Goal: Transaction & Acquisition: Purchase product/service

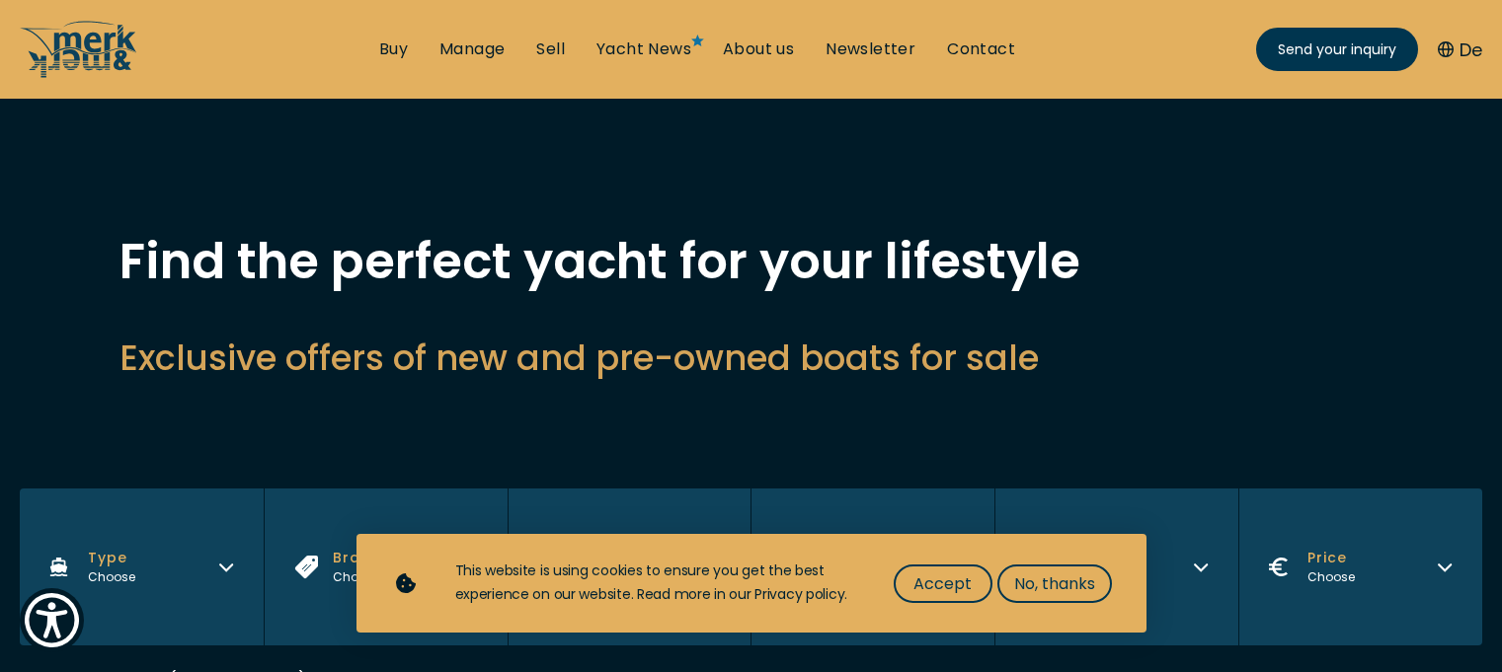
scroll to position [475, 0]
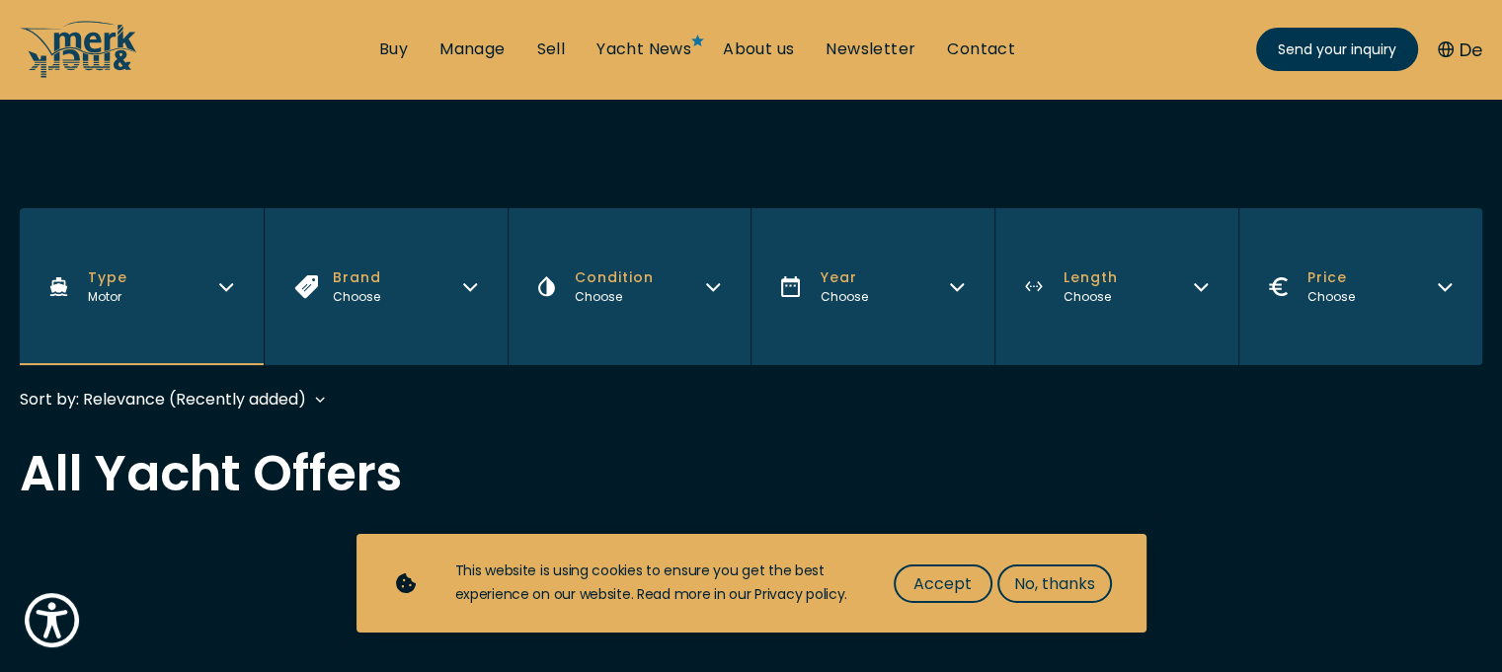
scroll to position [296, 0]
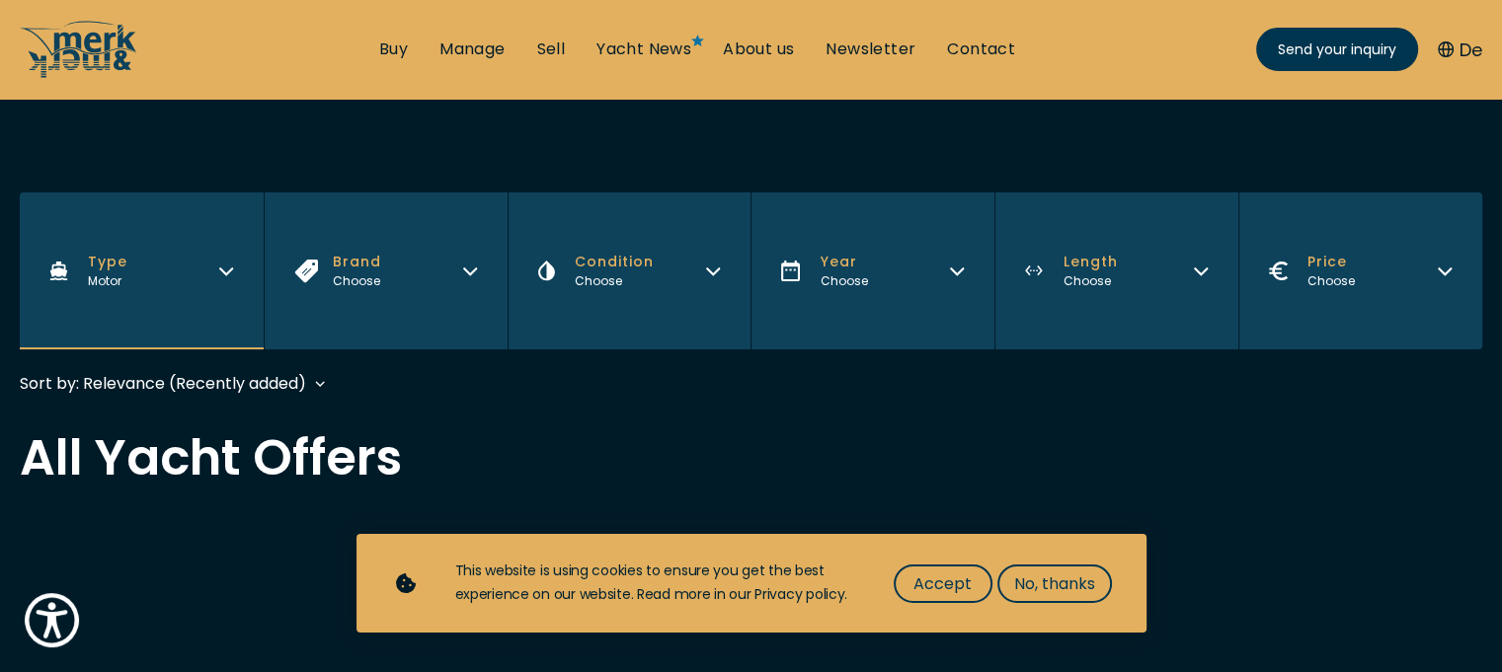
click at [718, 273] on icon "Condition" at bounding box center [713, 269] width 16 height 16
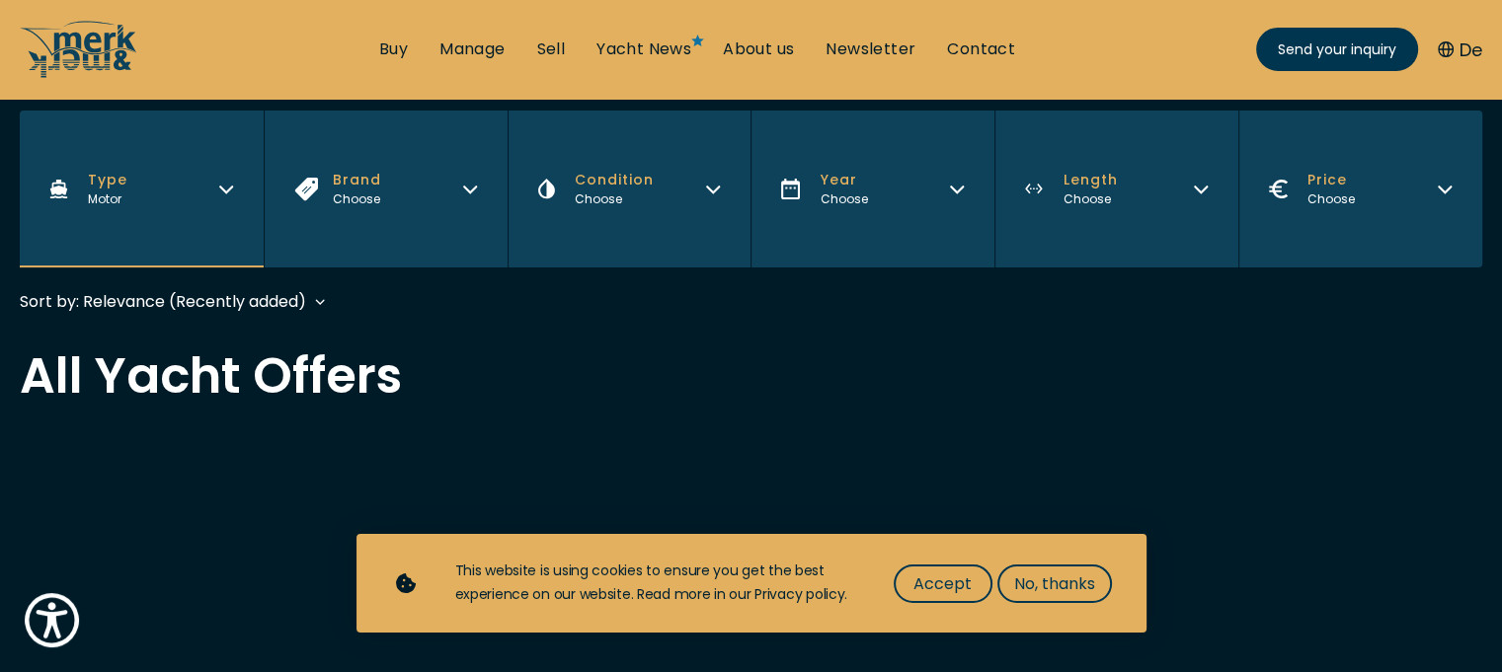
scroll to position [395, 0]
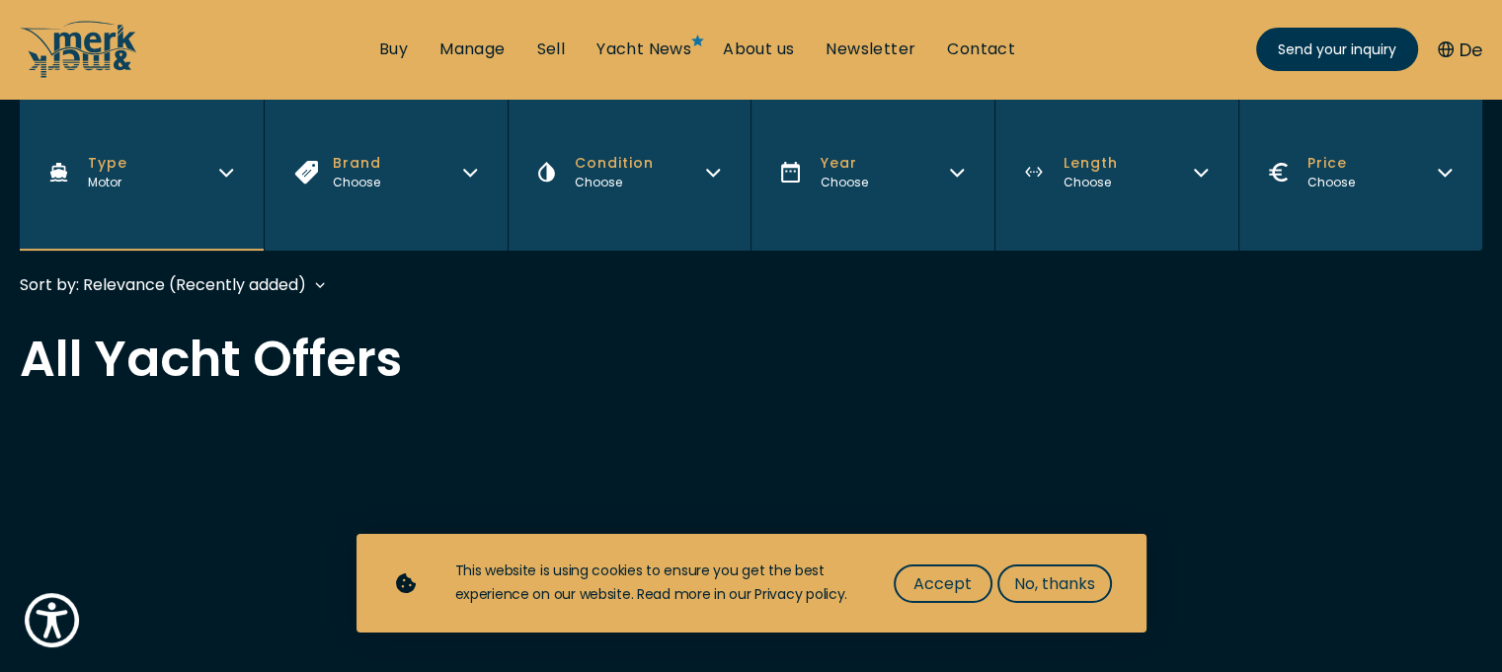
click at [717, 177] on icon "Condition" at bounding box center [713, 170] width 16 height 16
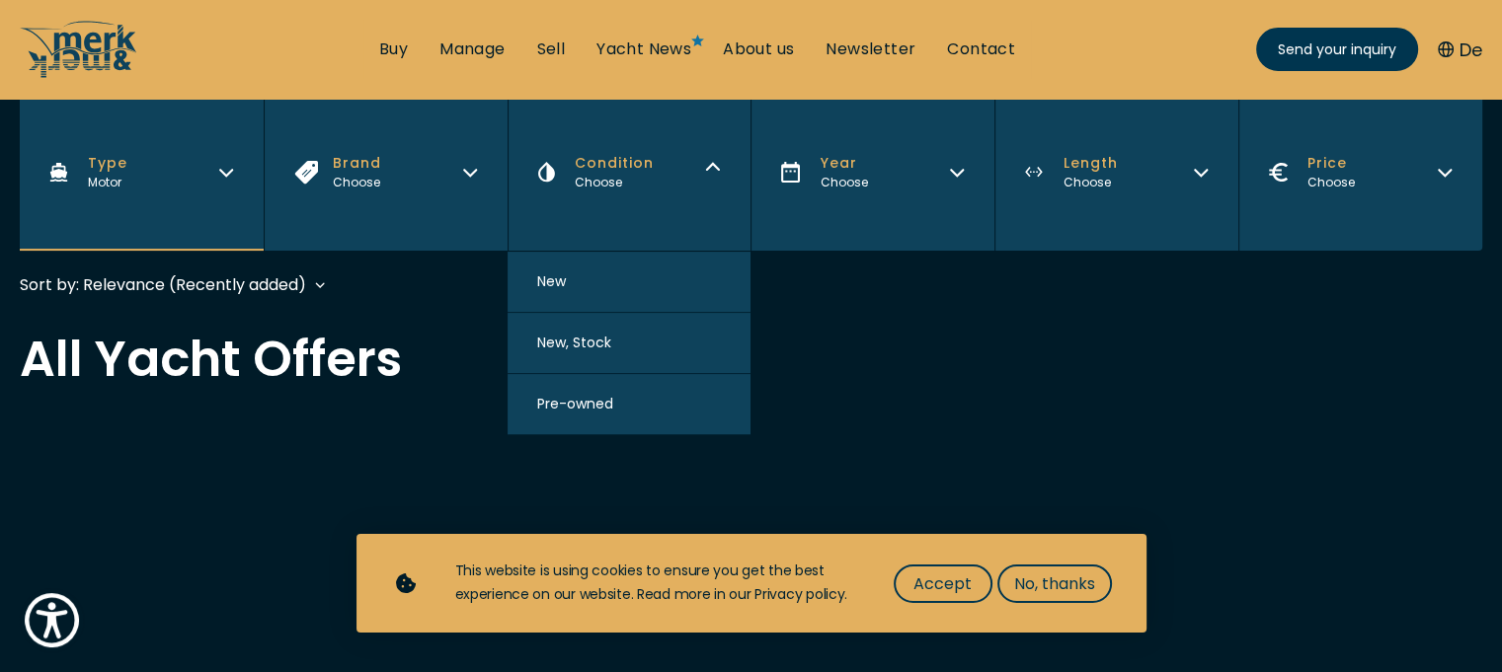
click at [578, 402] on span "Pre-owned" at bounding box center [575, 404] width 76 height 21
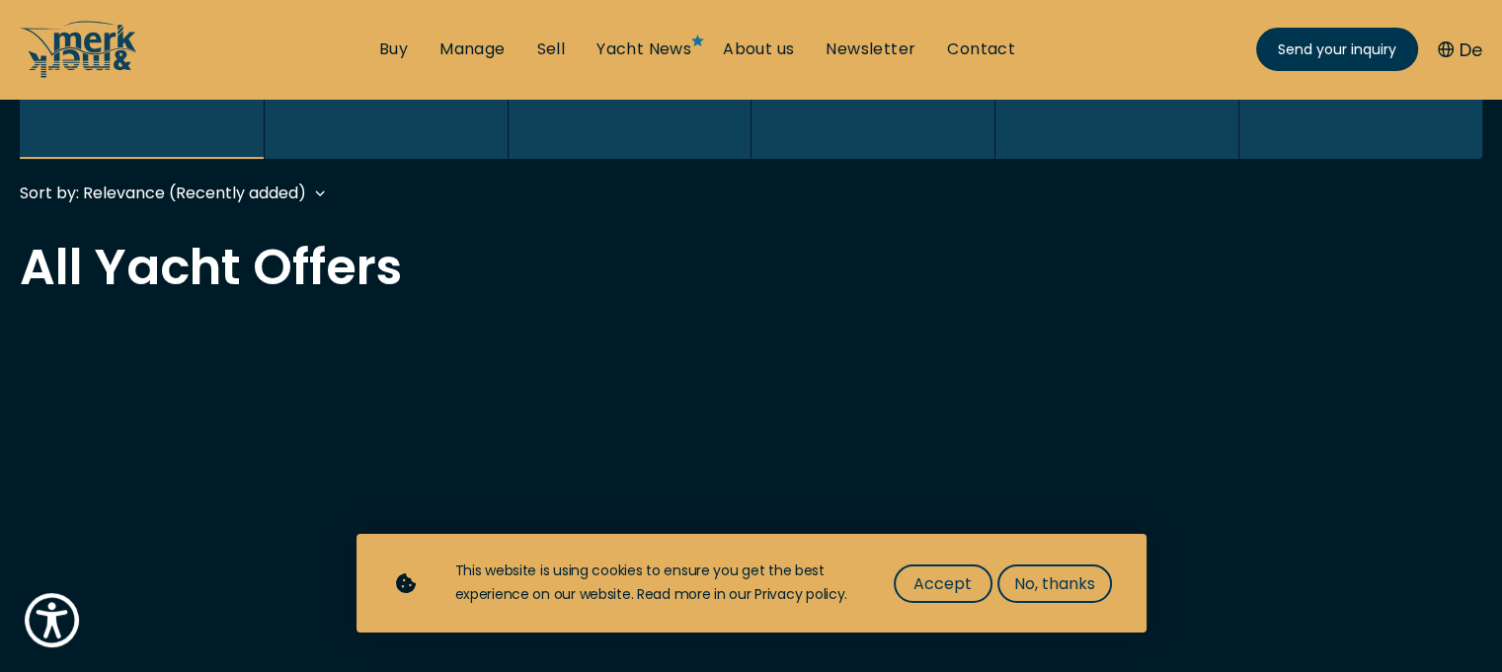
scroll to position [489, 0]
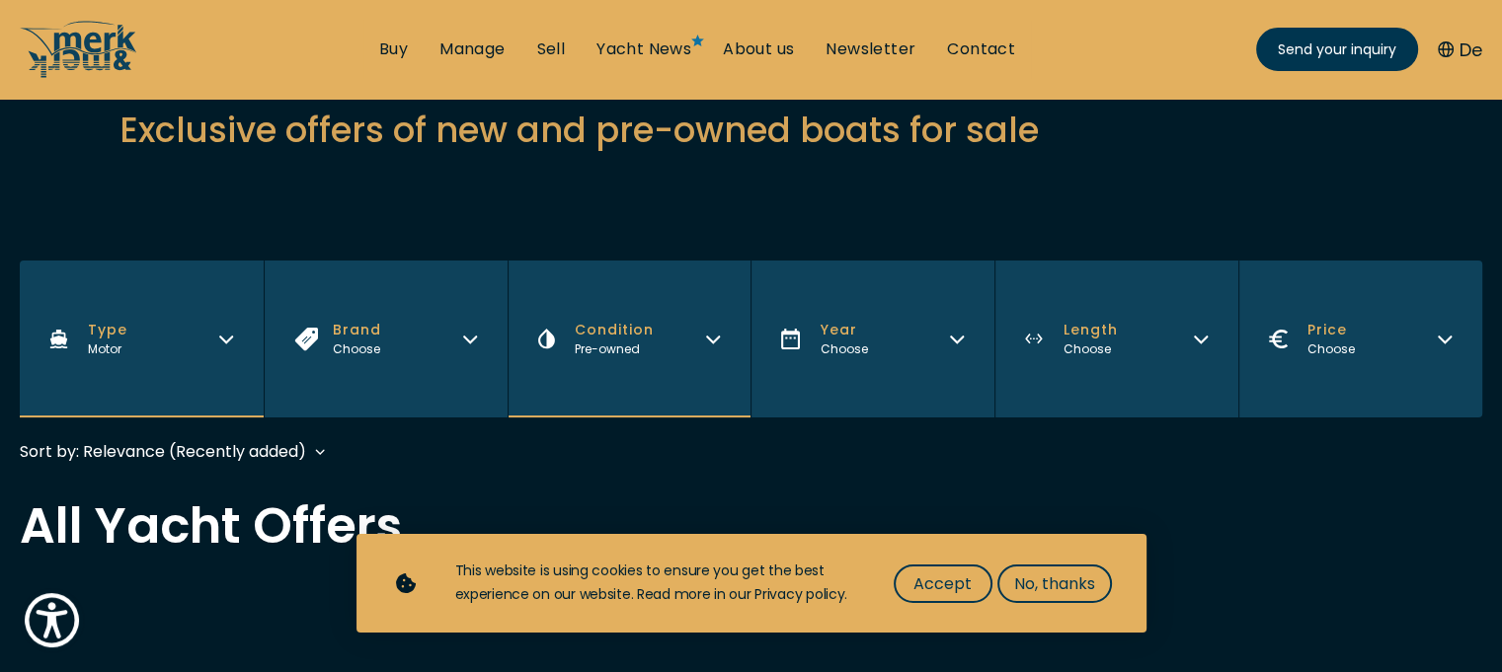
scroll to position [296, 0]
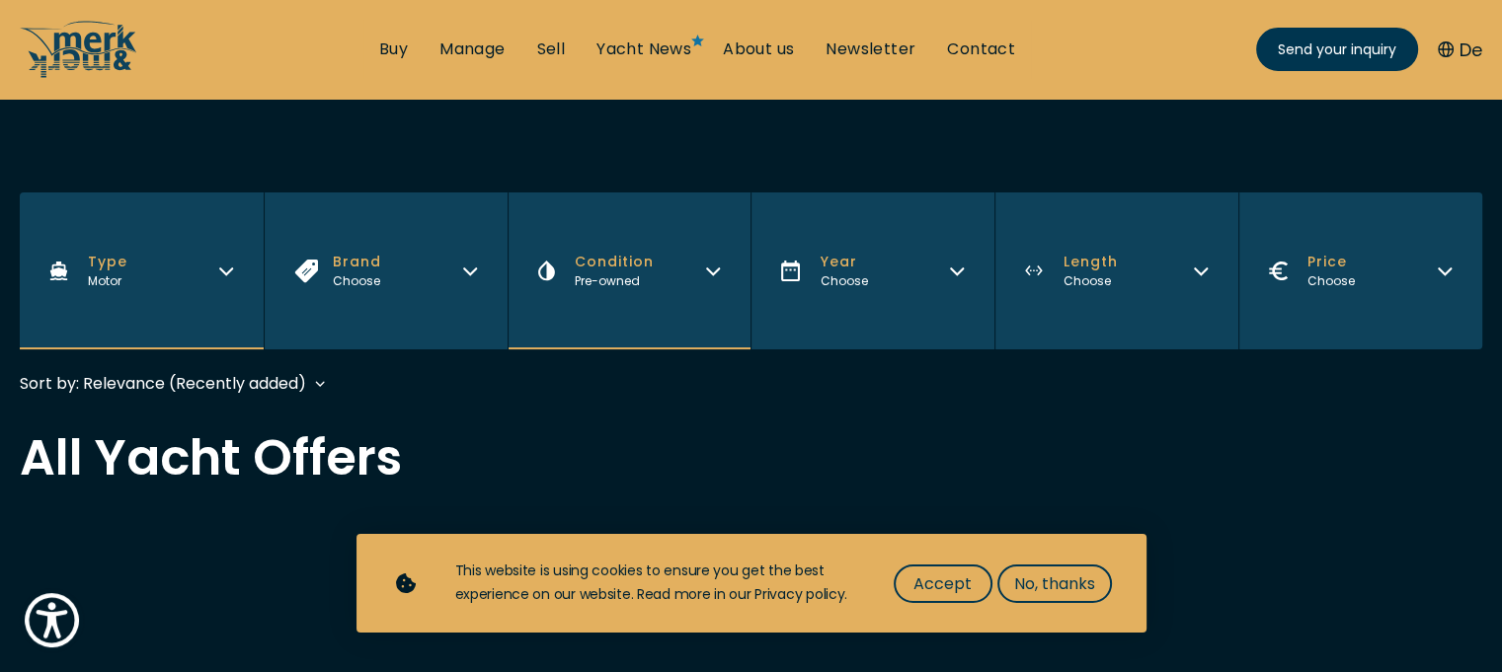
click at [957, 275] on icon "Year" at bounding box center [957, 272] width 12 height 6
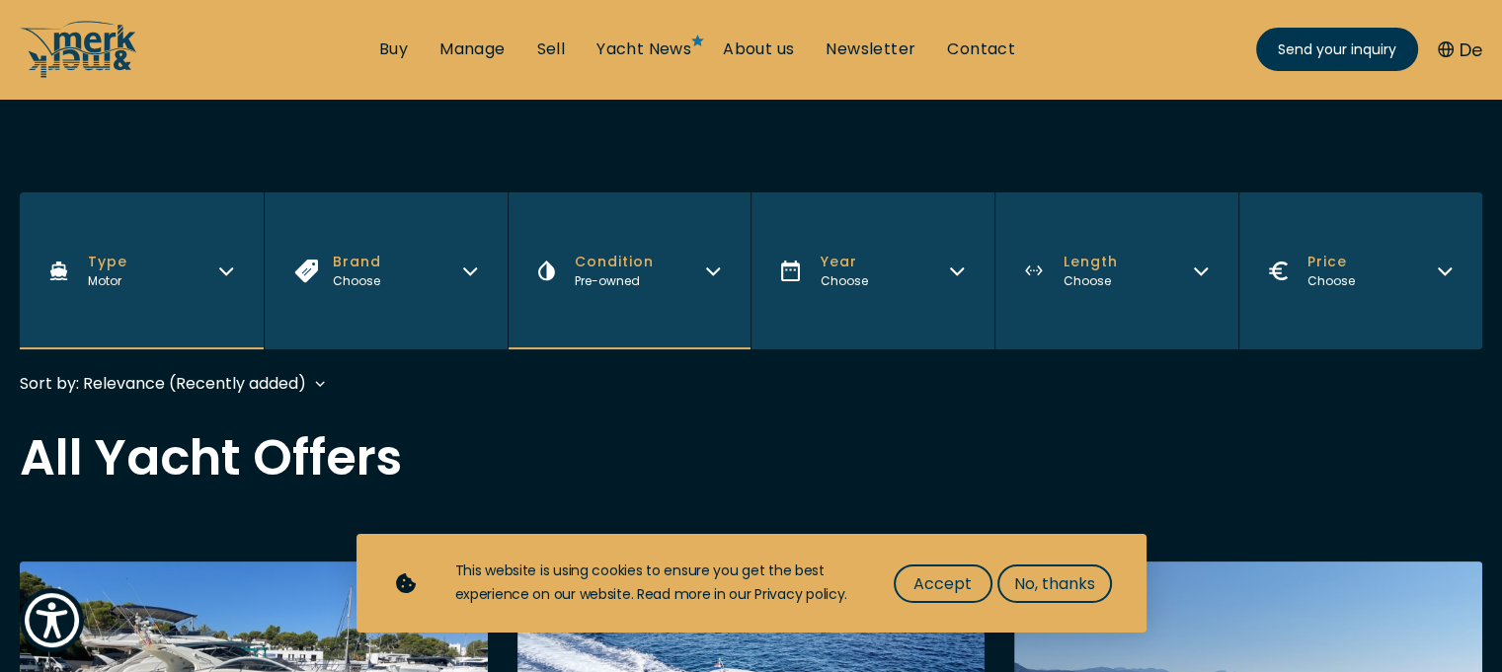
click at [963, 272] on icon "Year" at bounding box center [957, 269] width 16 height 16
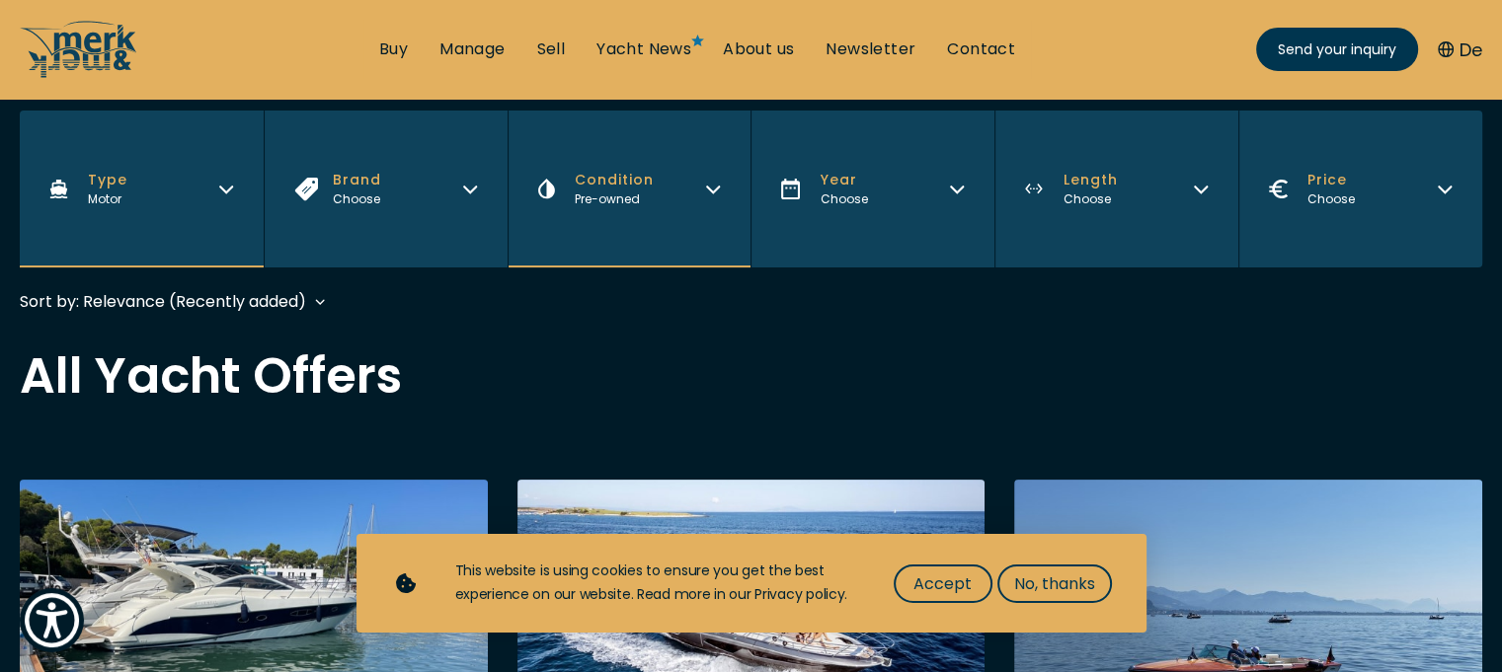
scroll to position [395, 0]
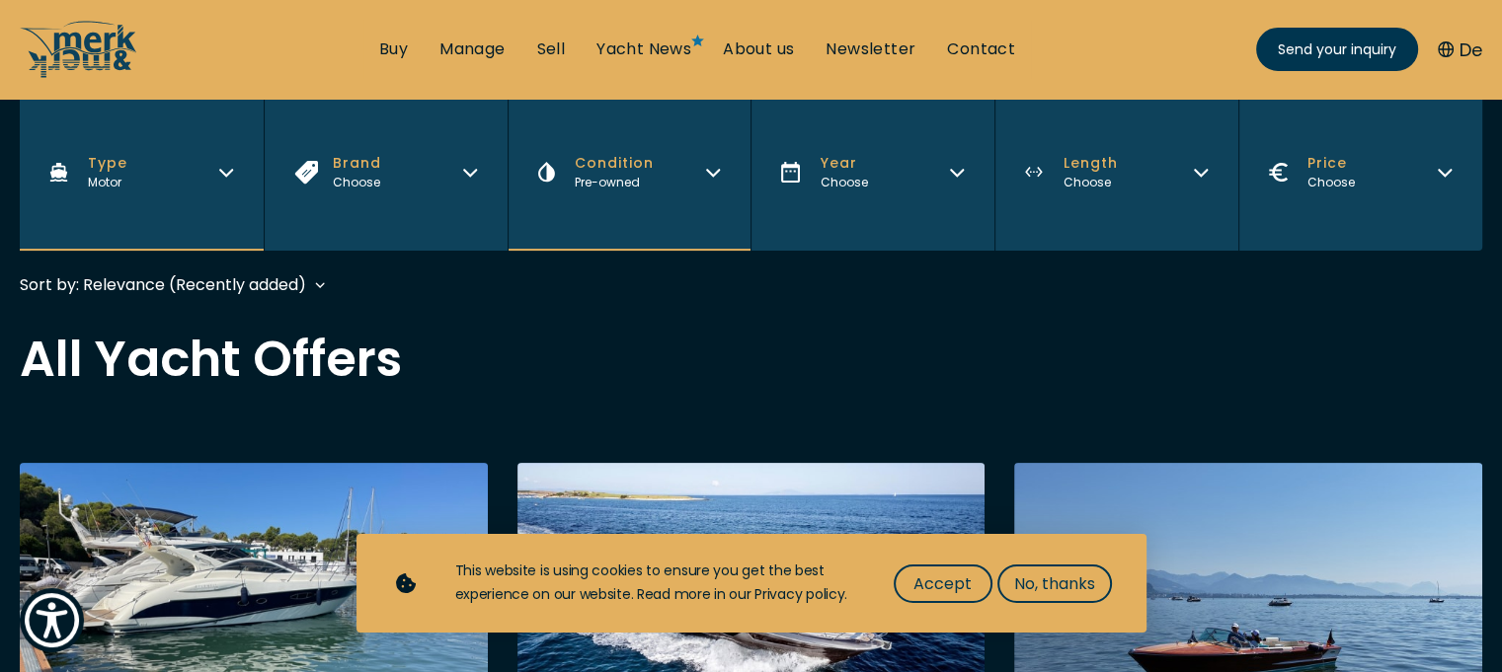
click at [963, 180] on button "Year Choose" at bounding box center [872, 172] width 244 height 157
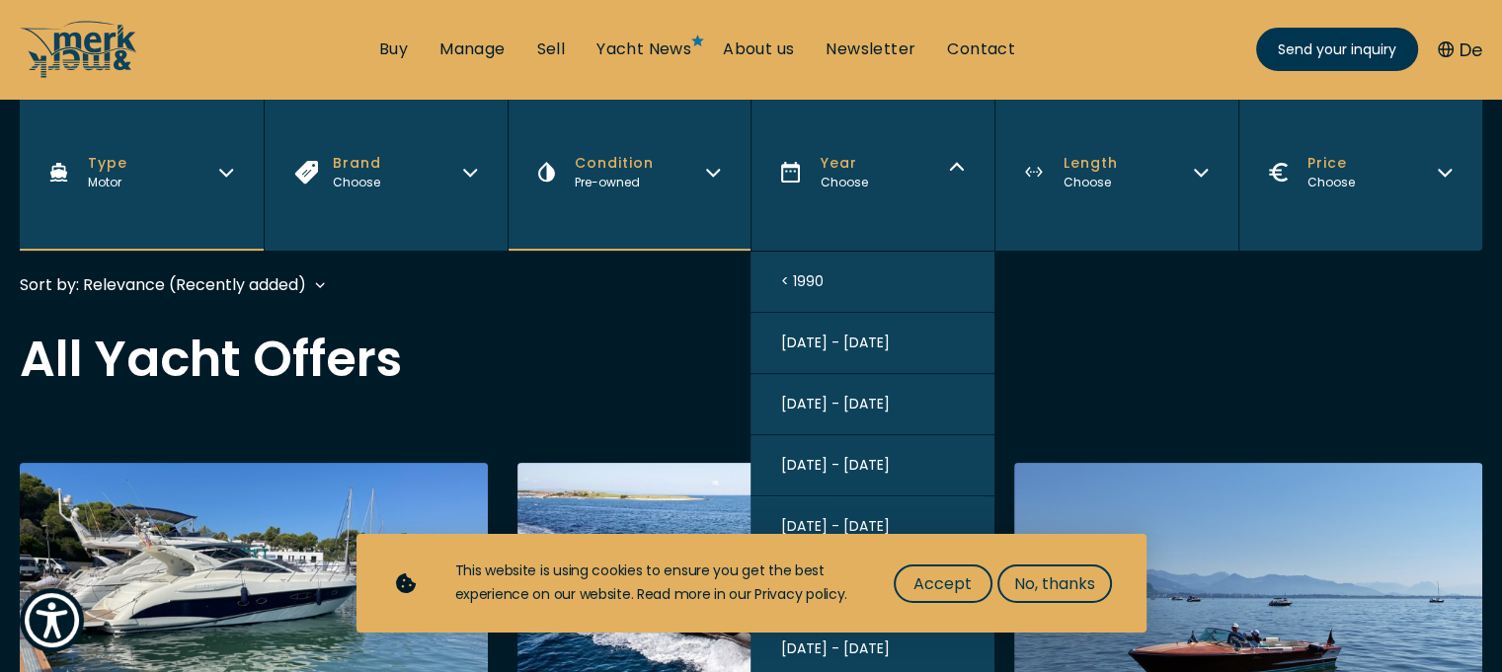
click at [848, 469] on span "[DATE] - [DATE]" at bounding box center [834, 465] width 109 height 21
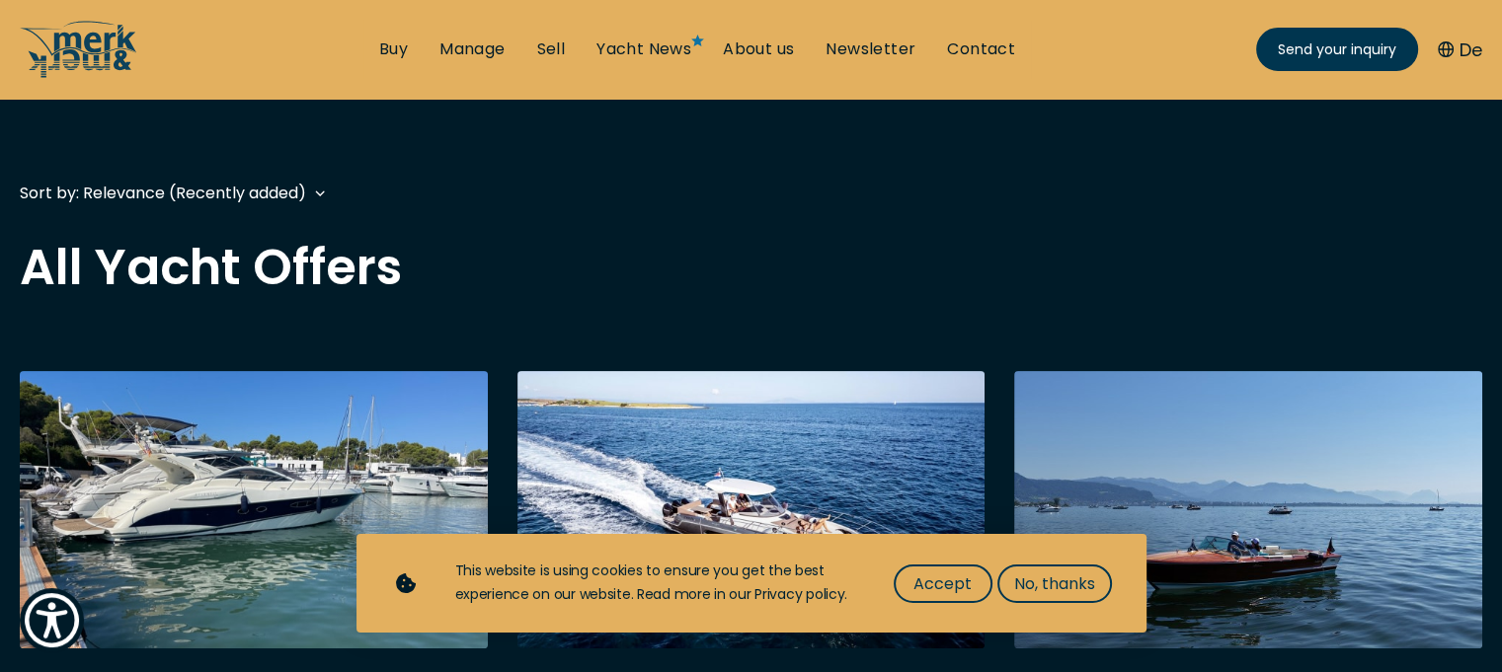
scroll to position [489, 0]
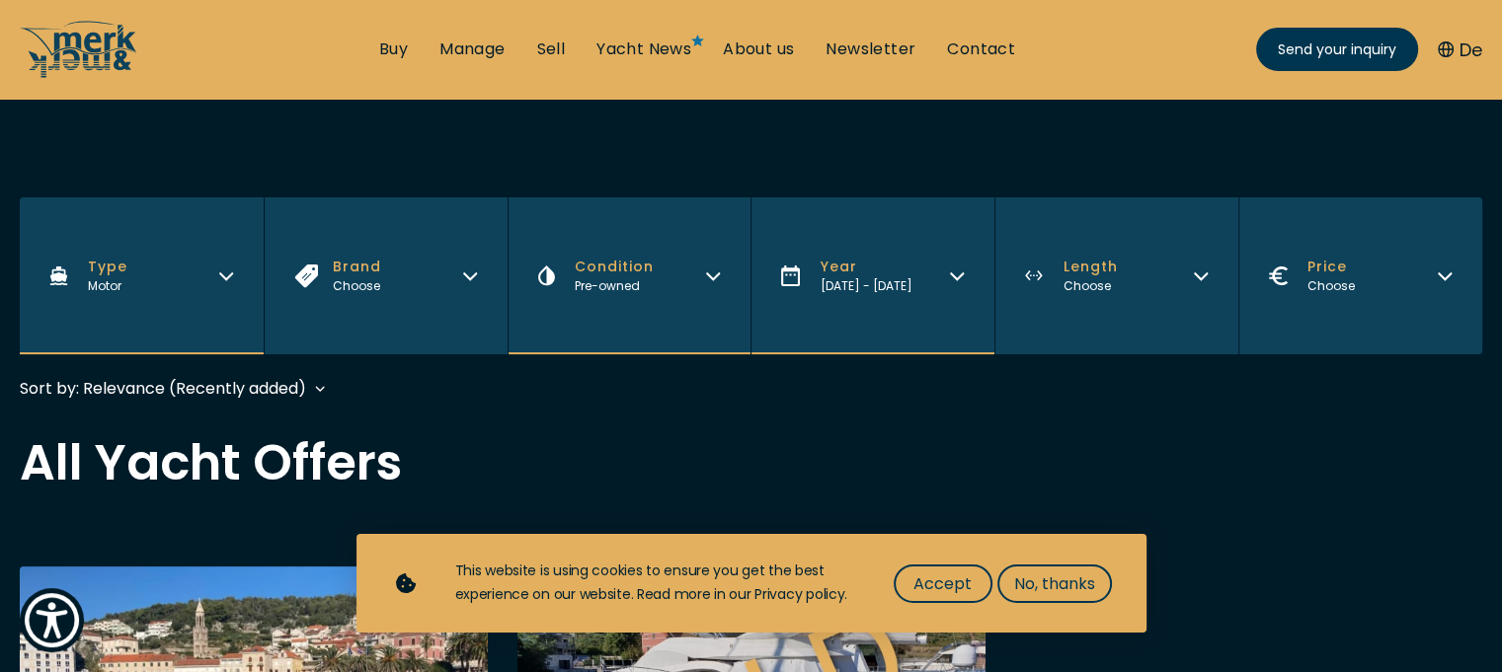
scroll to position [296, 0]
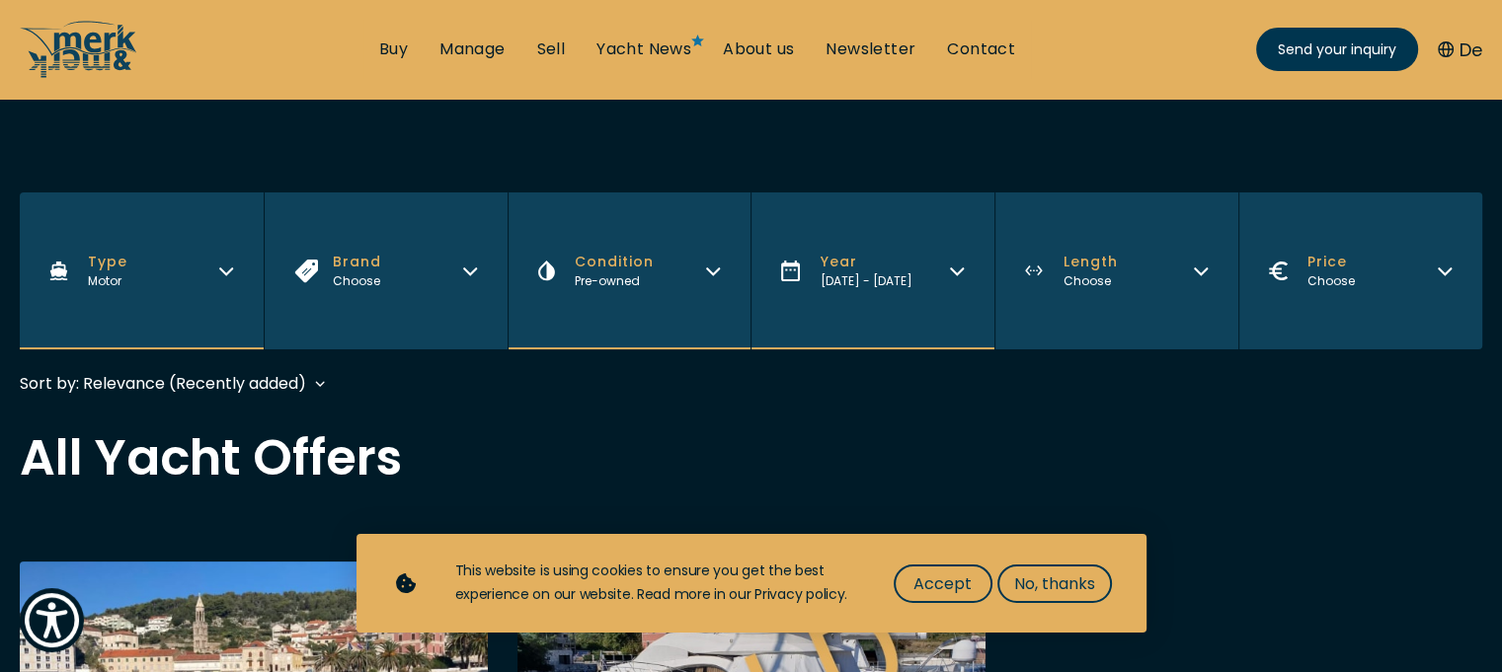
click at [1196, 273] on icon "Length" at bounding box center [1201, 269] width 16 height 16
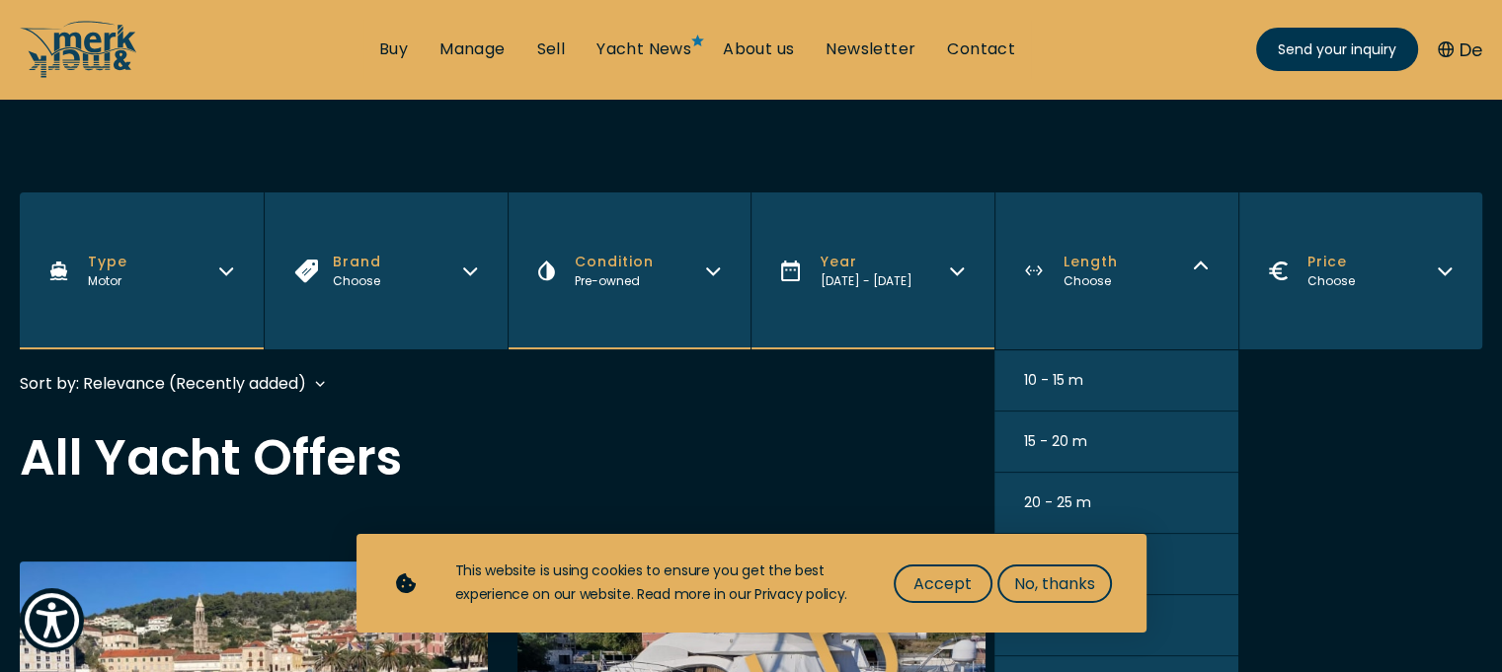
click at [1038, 380] on span "10 - 15 m" at bounding box center [1053, 380] width 59 height 21
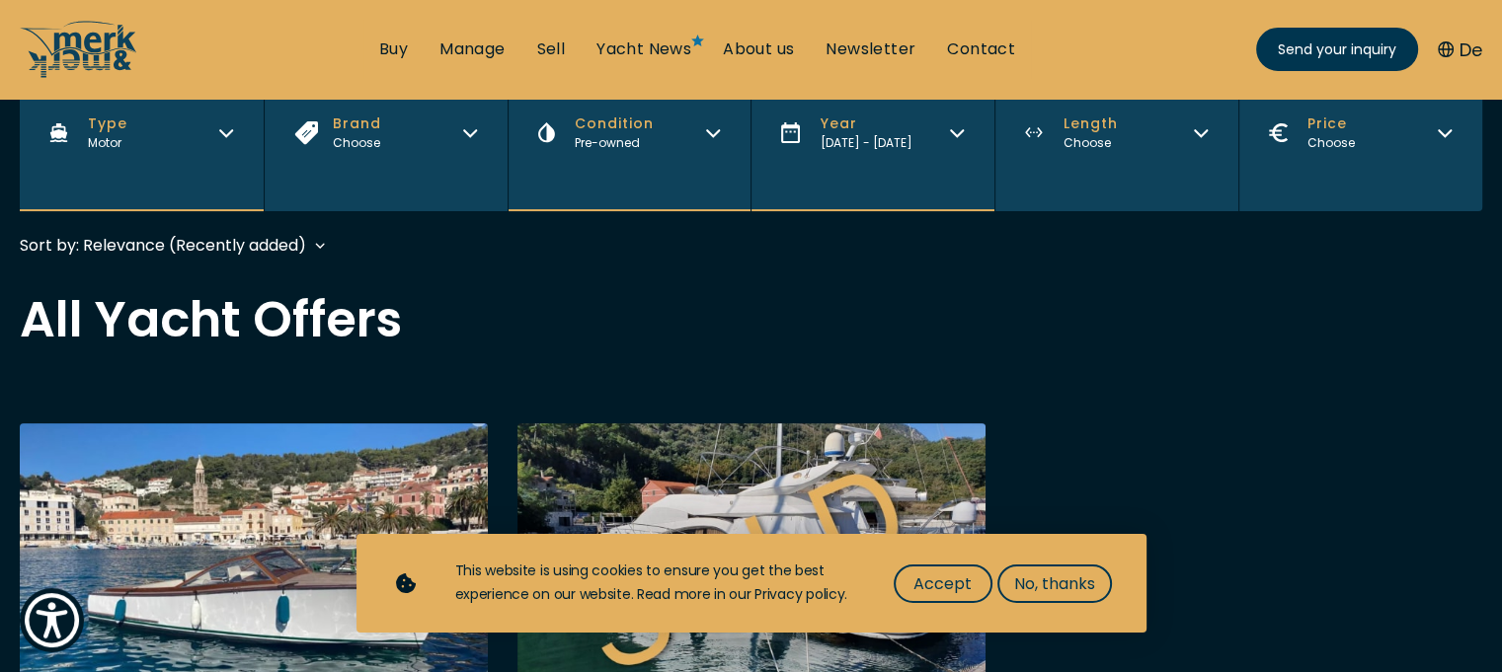
scroll to position [488, 0]
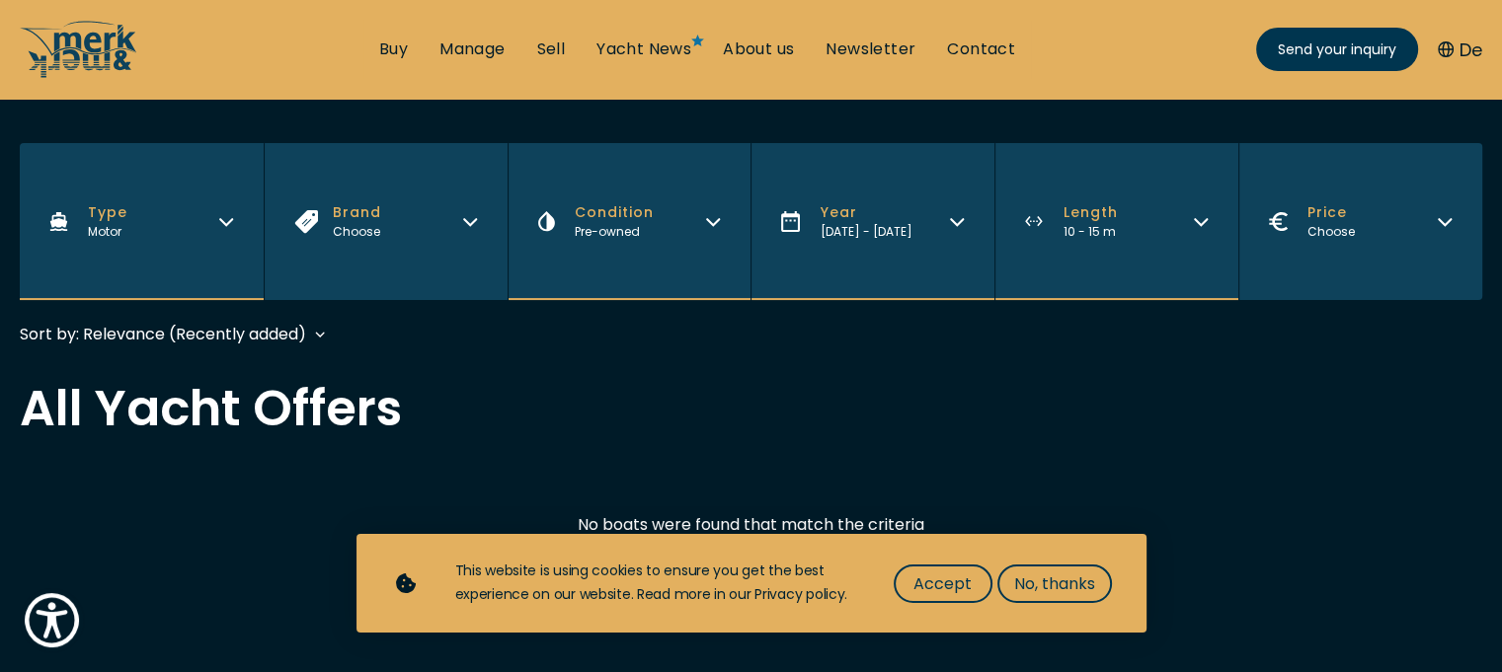
scroll to position [353, 0]
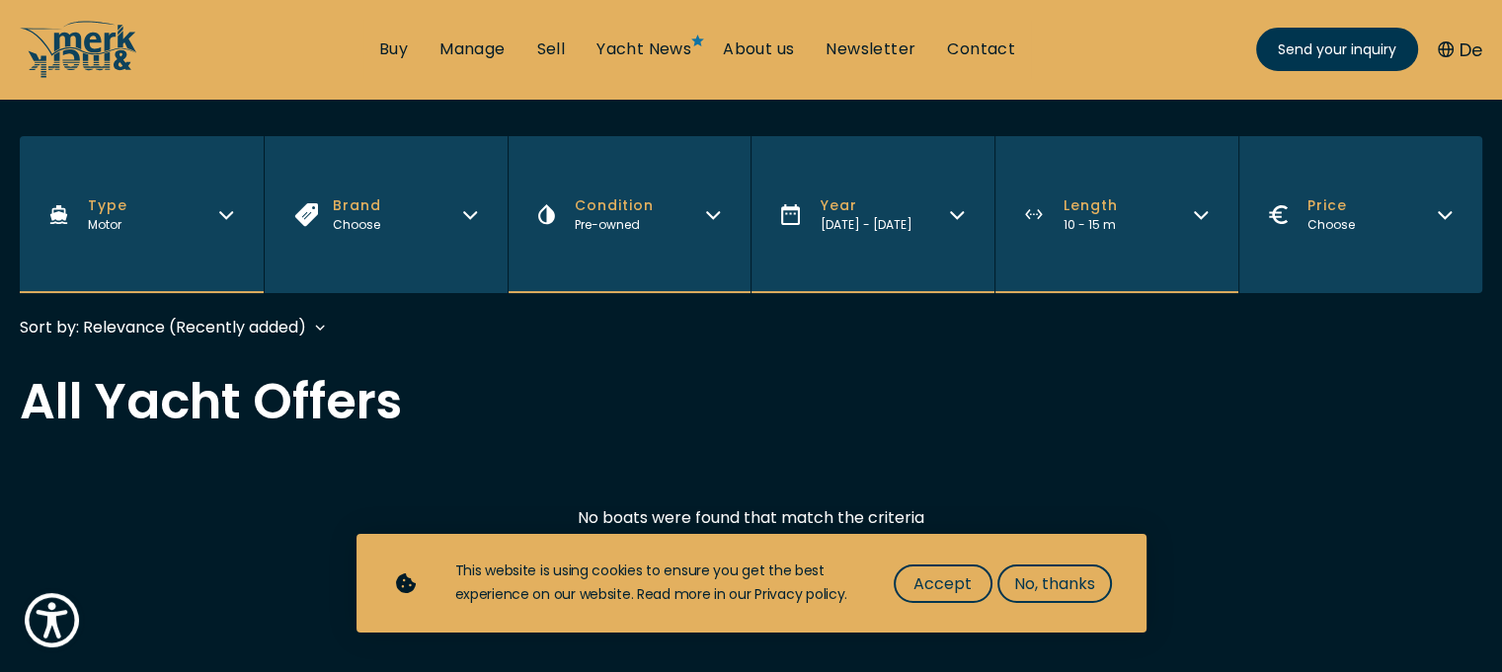
click at [1448, 213] on icon "Price" at bounding box center [1445, 215] width 12 height 6
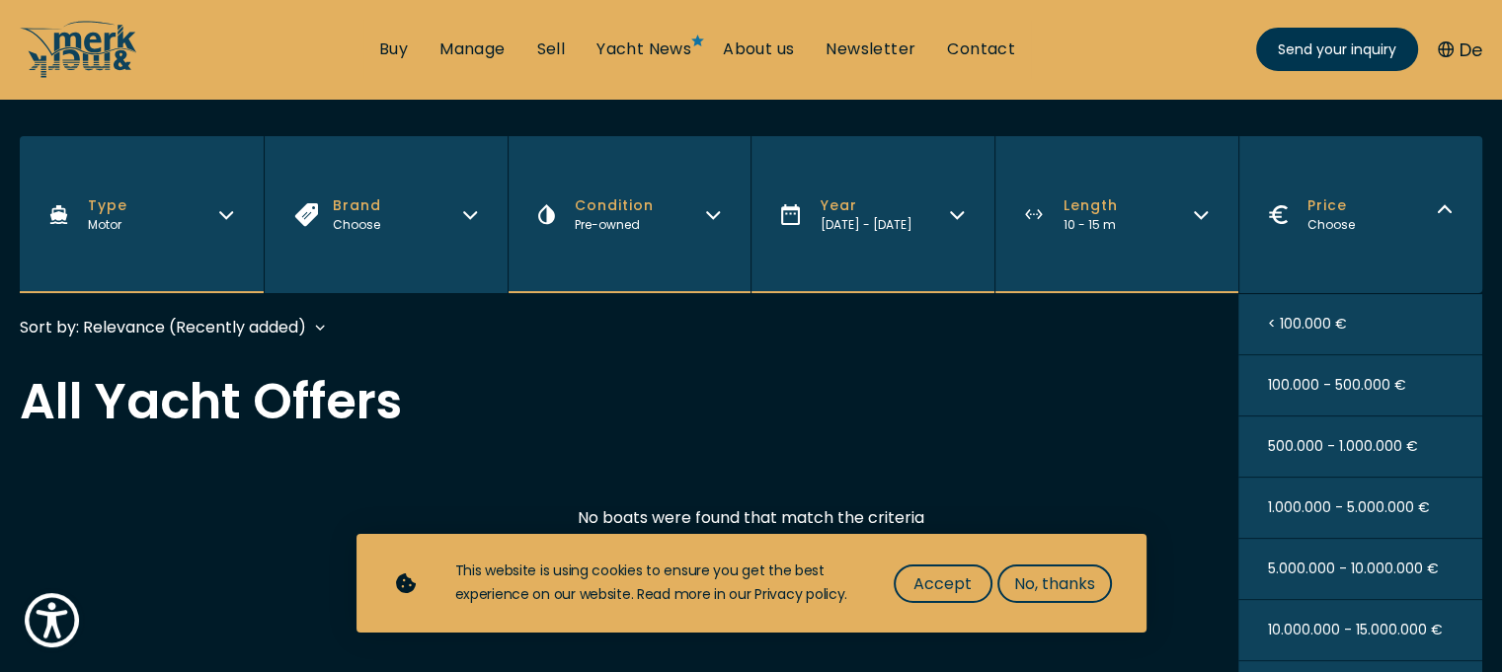
click at [1303, 329] on span "< 100.000 €" at bounding box center [1307, 324] width 79 height 21
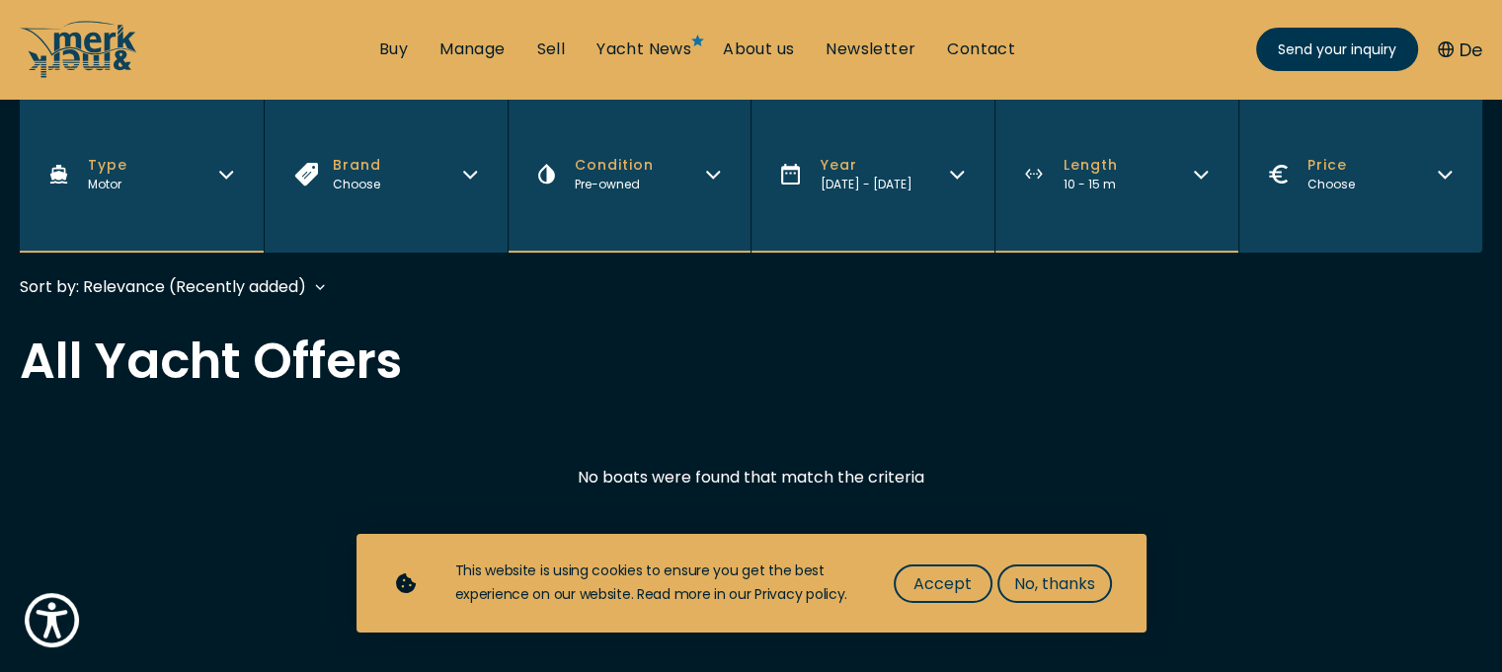
scroll to position [489, 0]
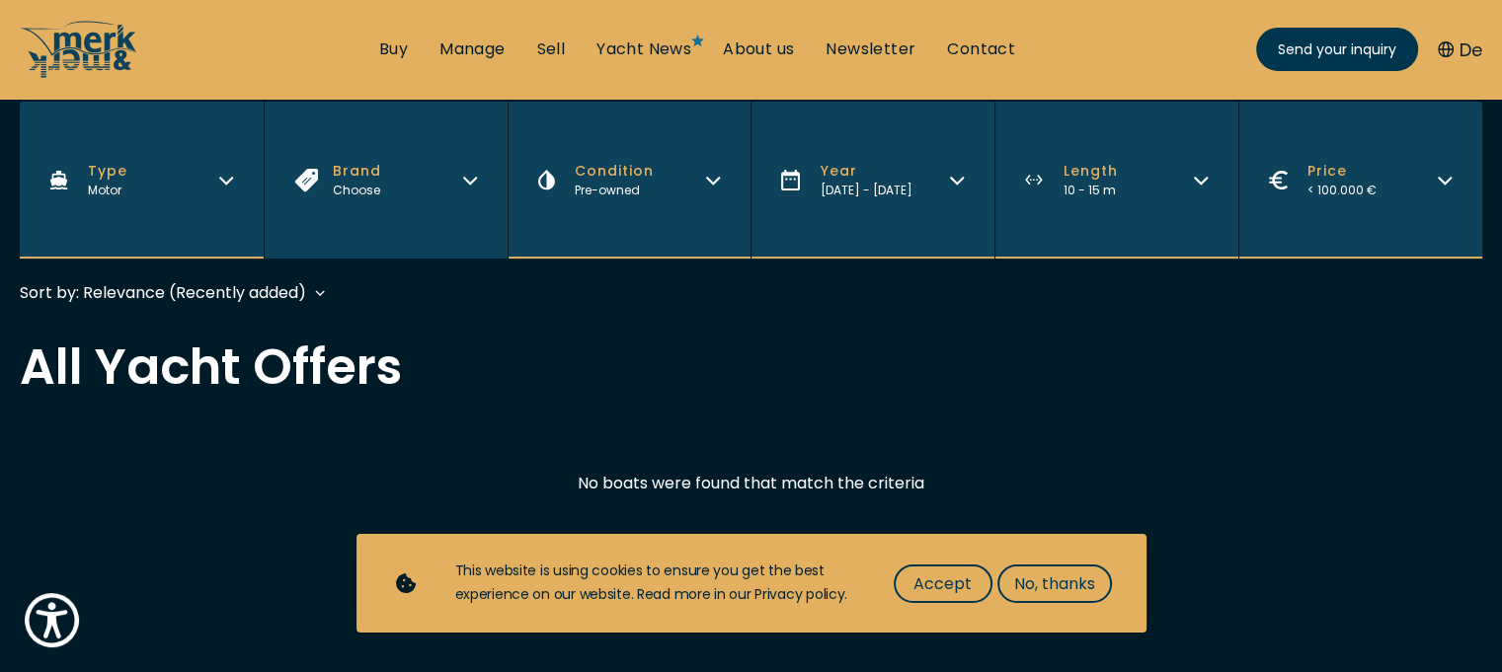
scroll to position [395, 0]
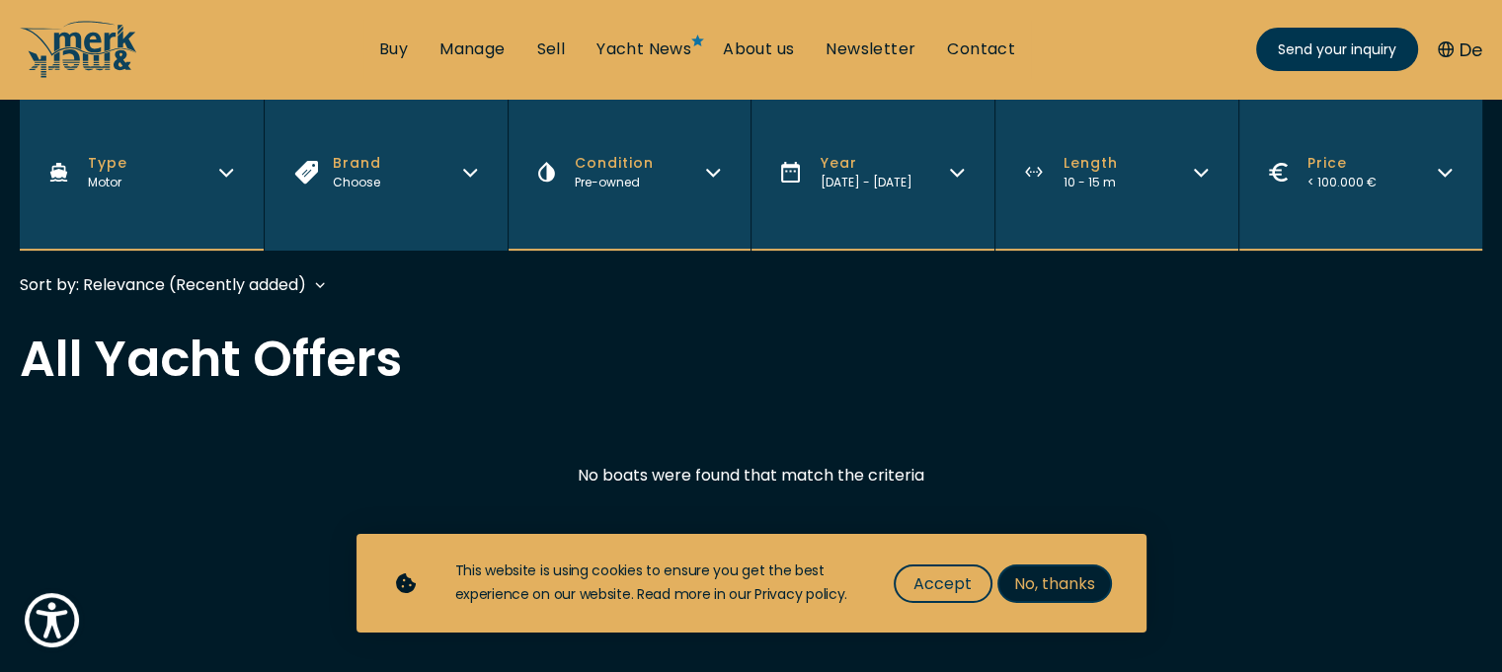
click at [1066, 583] on span "No, thanks" at bounding box center [1054, 584] width 81 height 25
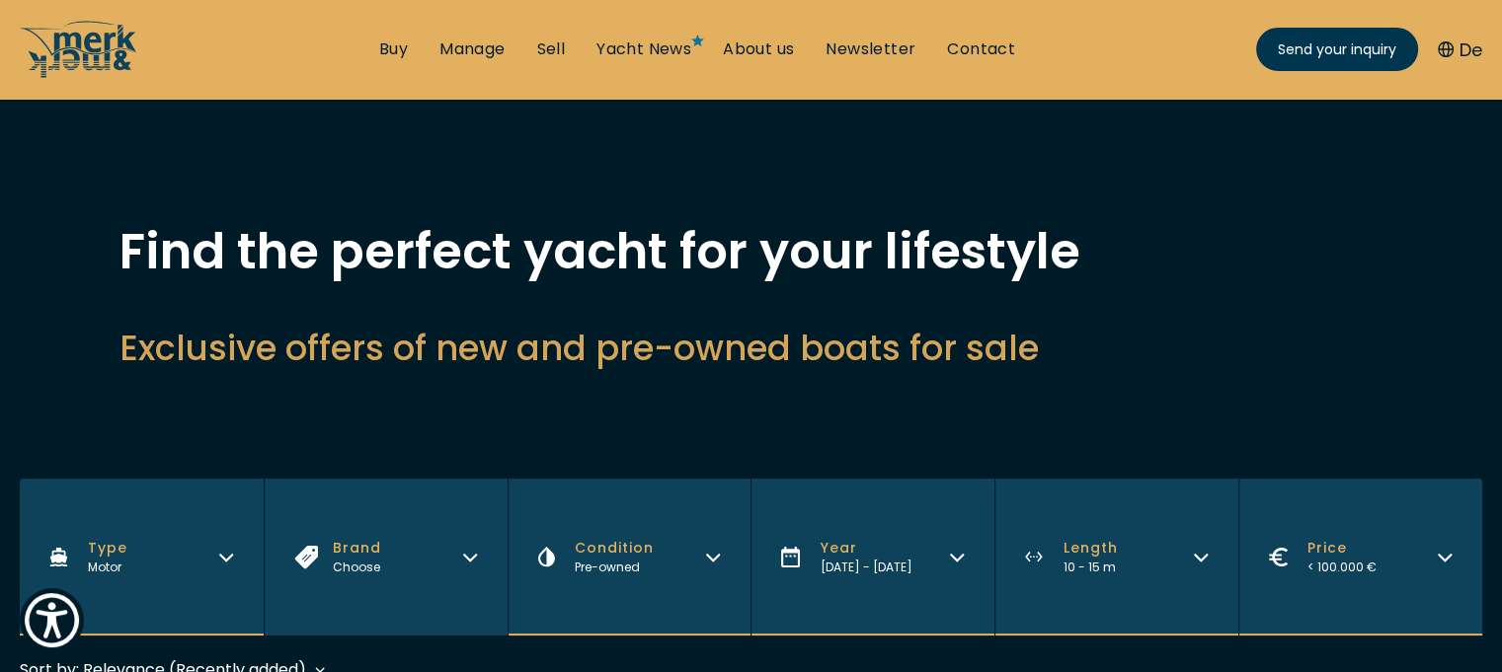
scroll to position [0, 0]
